Goal: Information Seeking & Learning: Learn about a topic

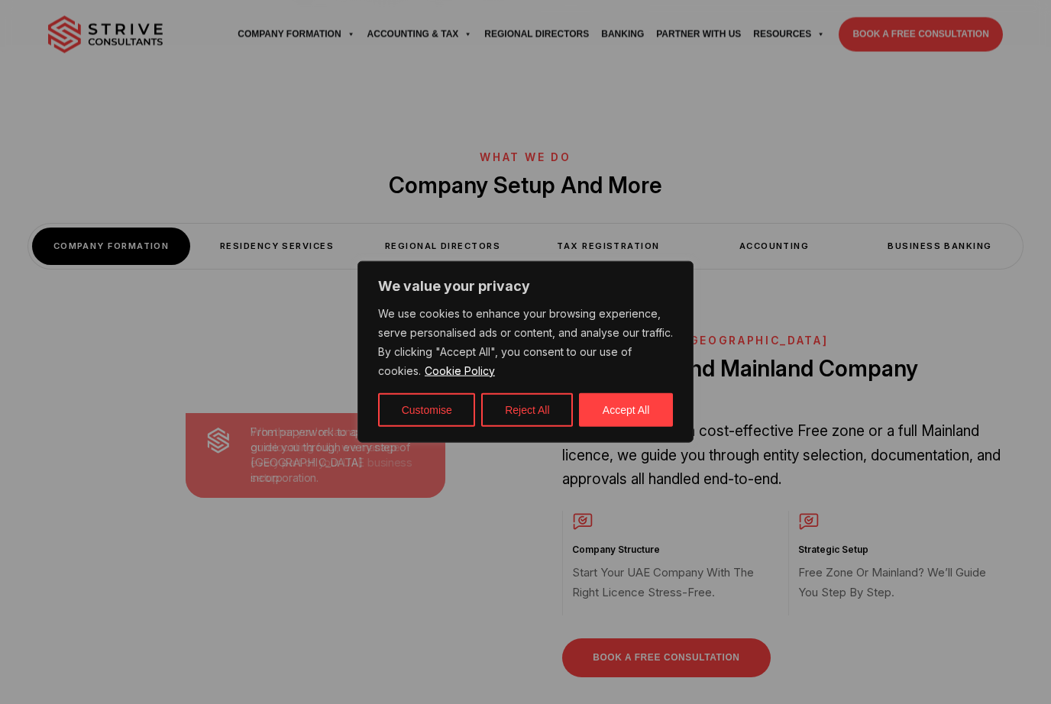
scroll to position [533, 0]
click at [637, 427] on button "Accept All" at bounding box center [626, 411] width 94 height 34
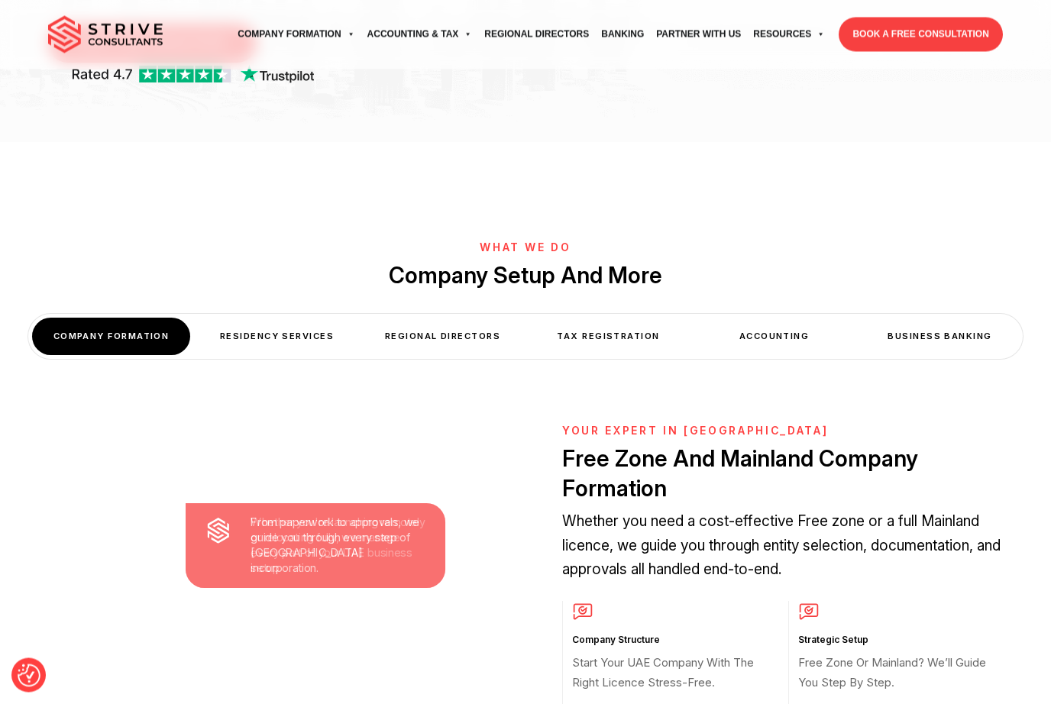
scroll to position [432, 0]
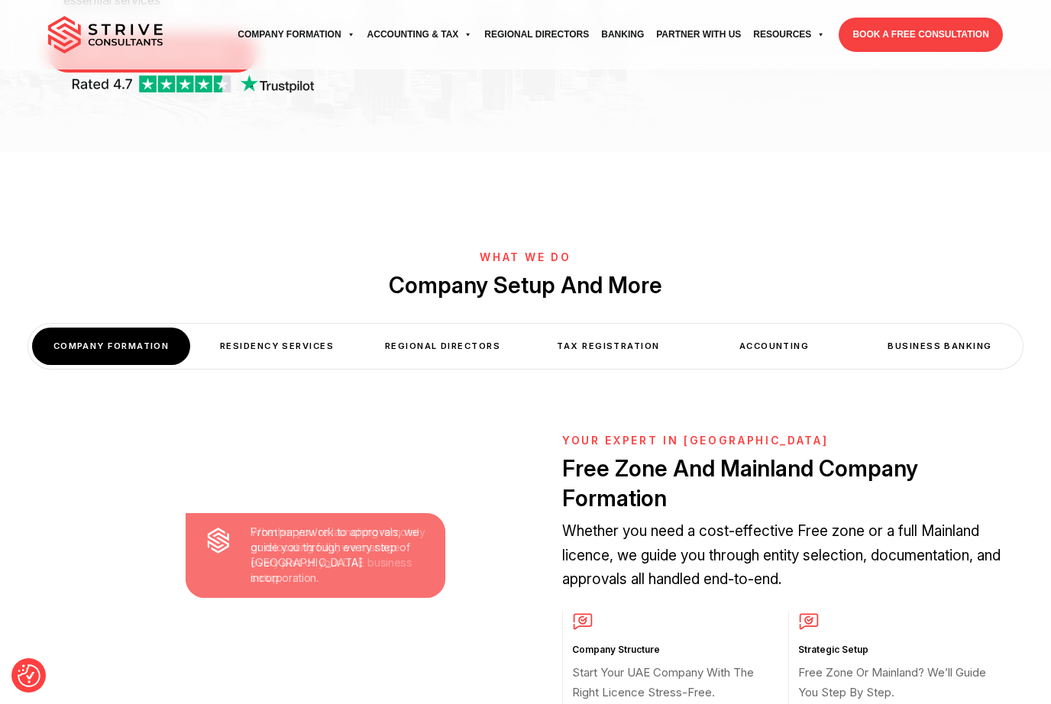
click at [946, 328] on div "Business Banking" at bounding box center [940, 346] width 158 height 37
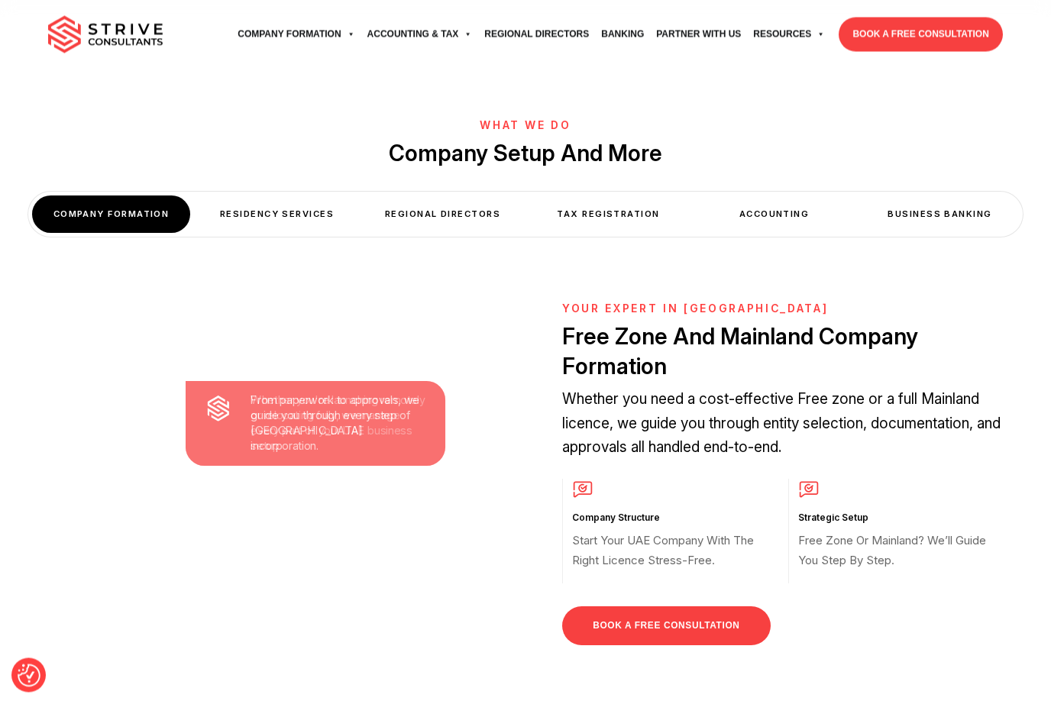
scroll to position [565, 0]
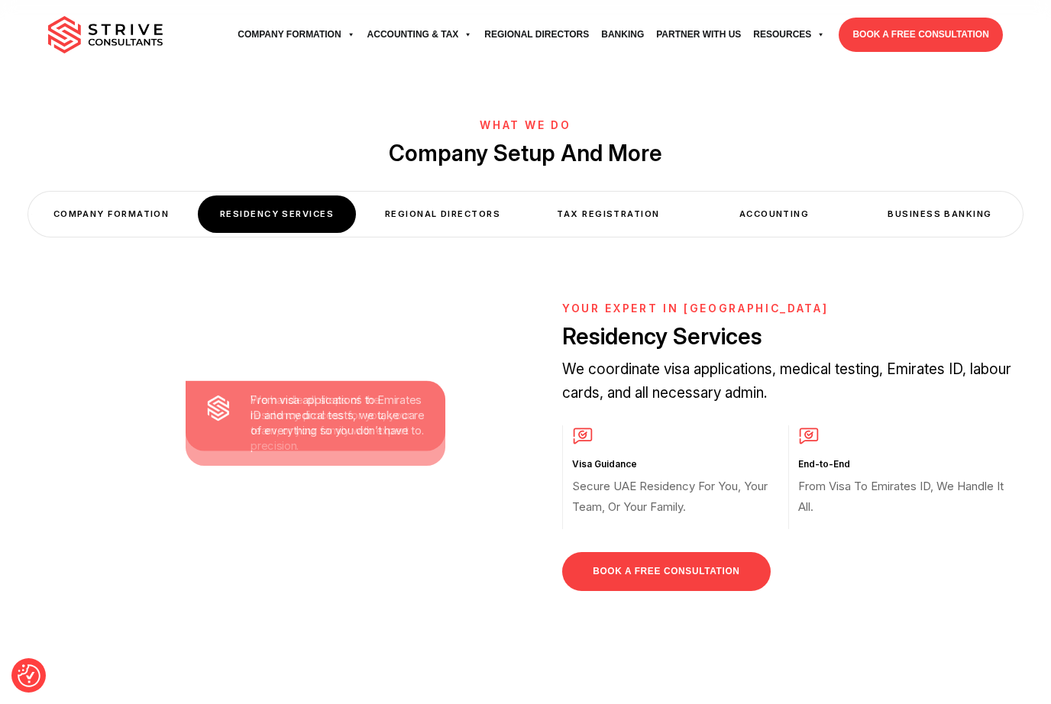
click at [939, 196] on div "Business Banking" at bounding box center [940, 214] width 158 height 37
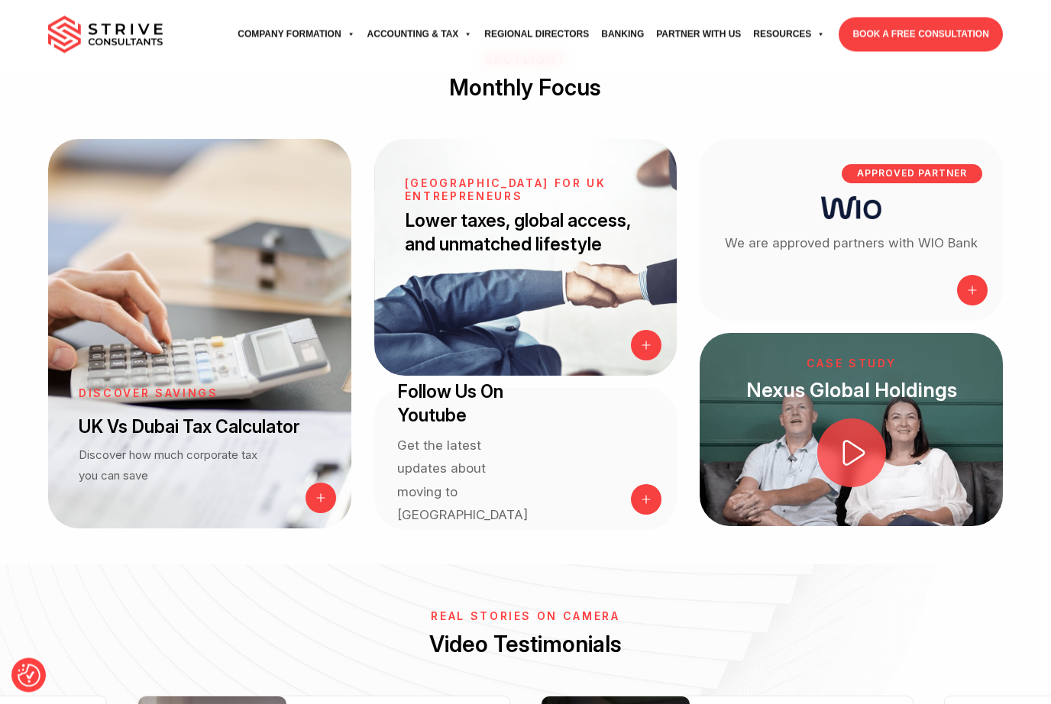
scroll to position [1721, 0]
click at [844, 440] on icon at bounding box center [855, 453] width 22 height 26
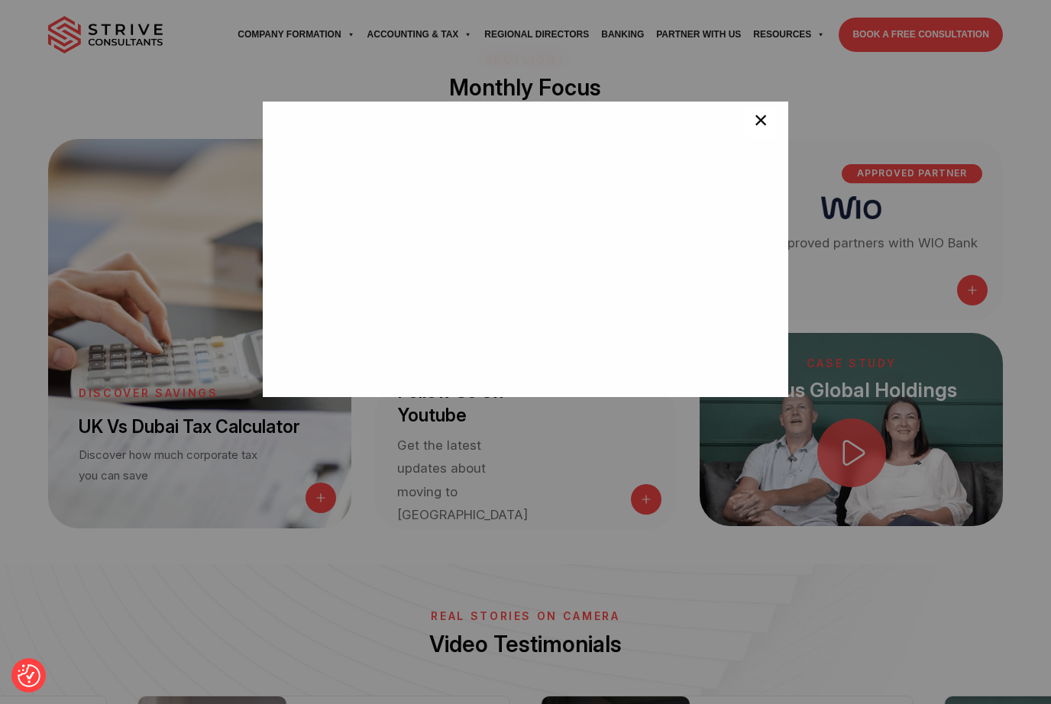
click at [754, 130] on span "×" at bounding box center [761, 123] width 15 height 31
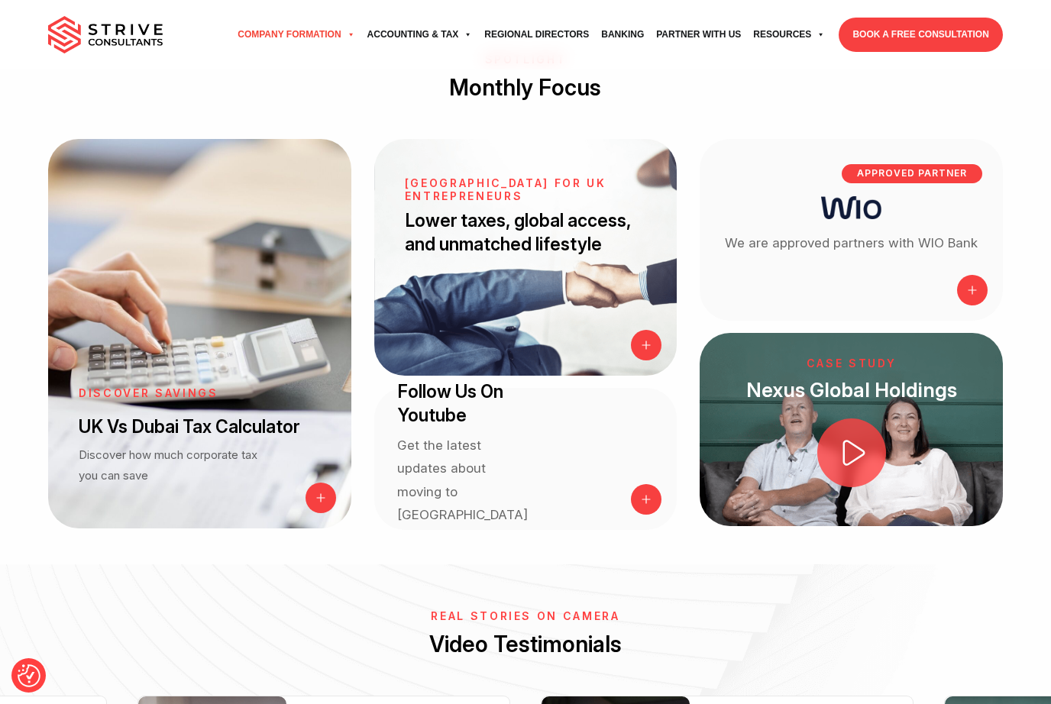
click at [306, 28] on link "Company Formation" at bounding box center [296, 35] width 129 height 42
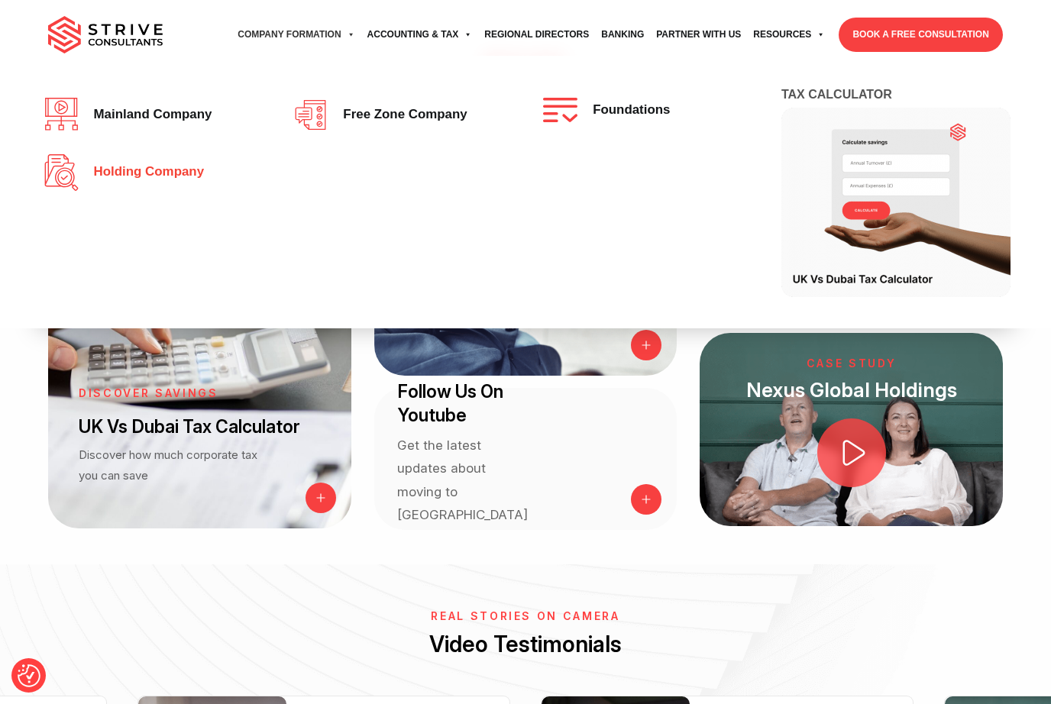
click at [160, 167] on span "Holding Company" at bounding box center [145, 172] width 118 height 15
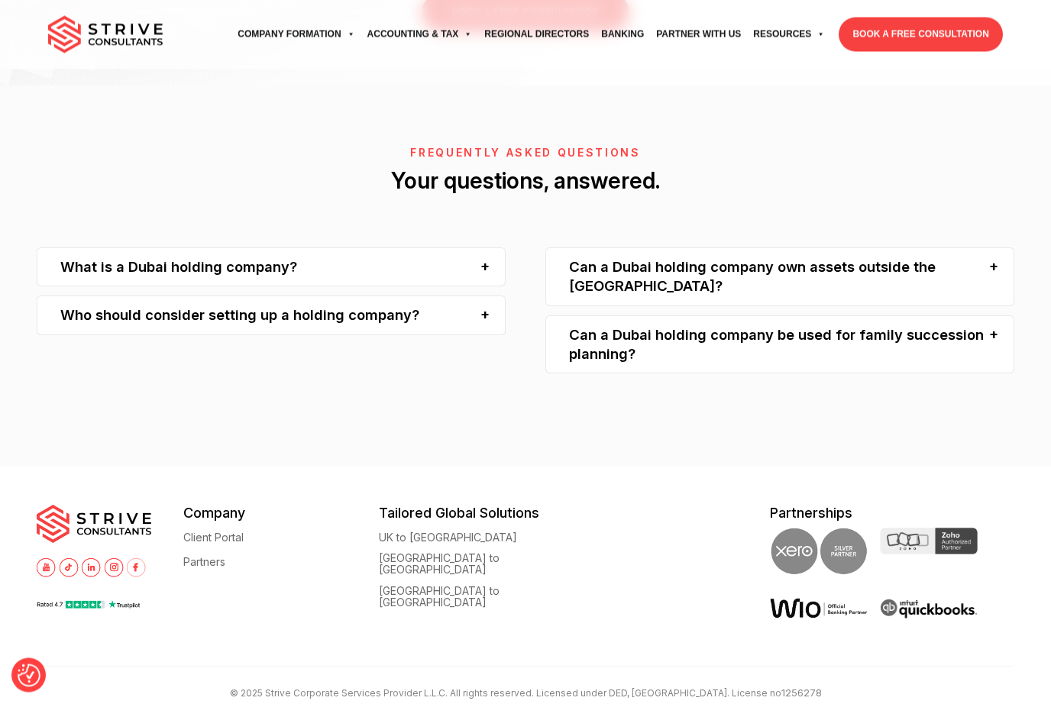
scroll to position [3597, 0]
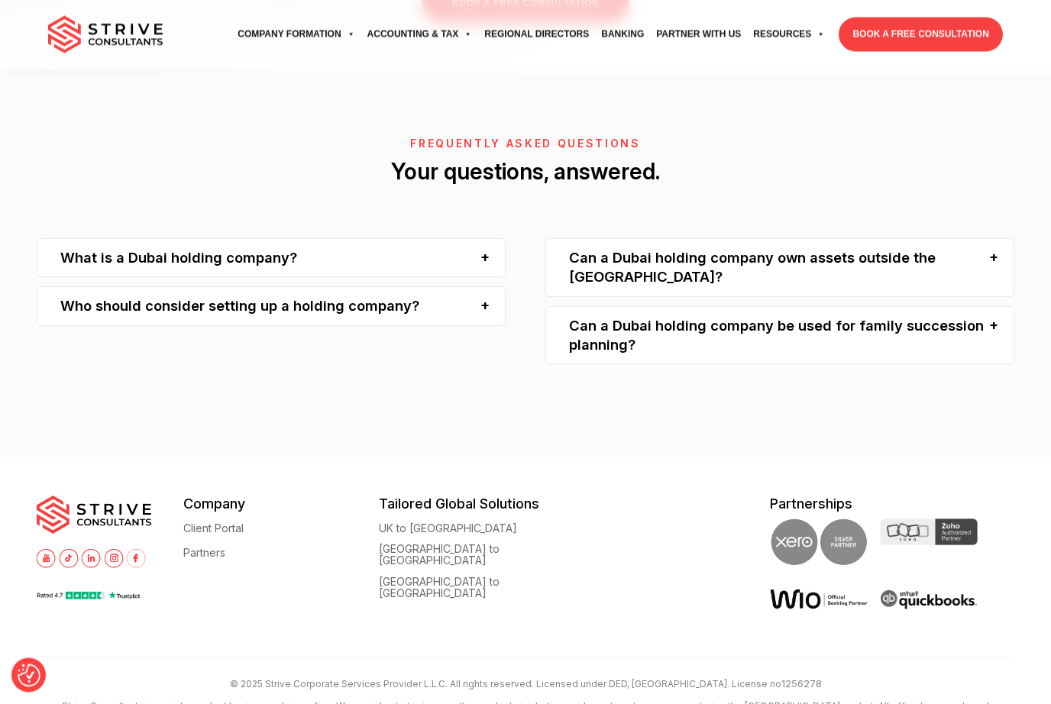
click at [987, 366] on div "Can a Dubai holding company be used for family succession planning?" at bounding box center [780, 336] width 469 height 59
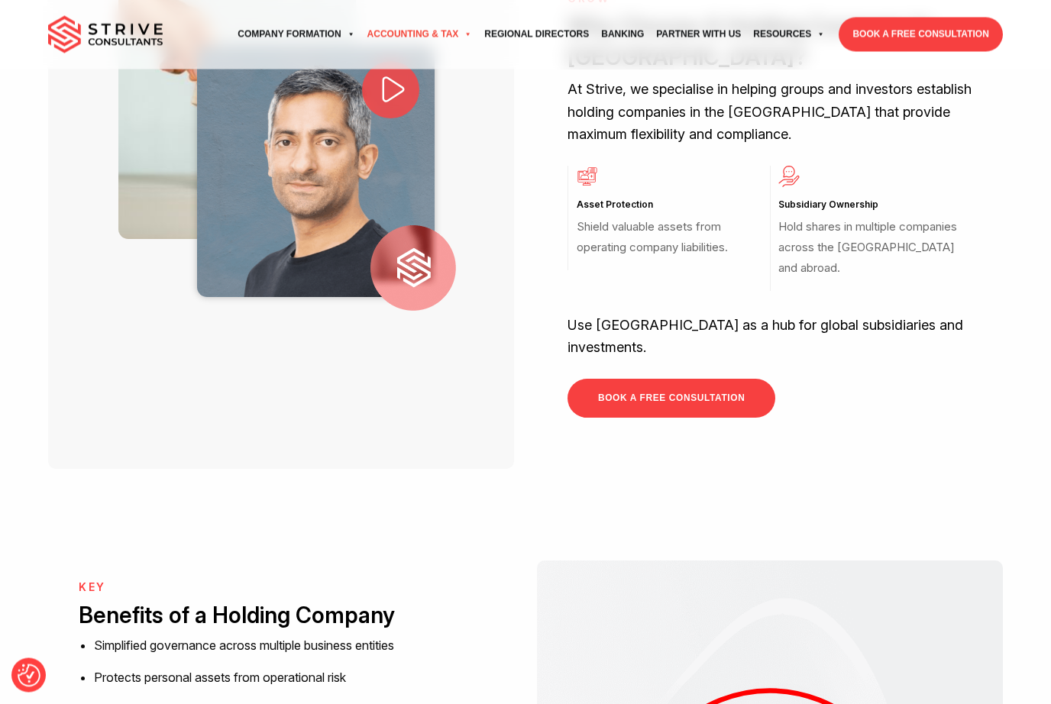
scroll to position [620, 0]
click at [455, 28] on link "Accounting & Tax" at bounding box center [420, 35] width 118 height 42
